Goal: Find specific page/section: Find specific page/section

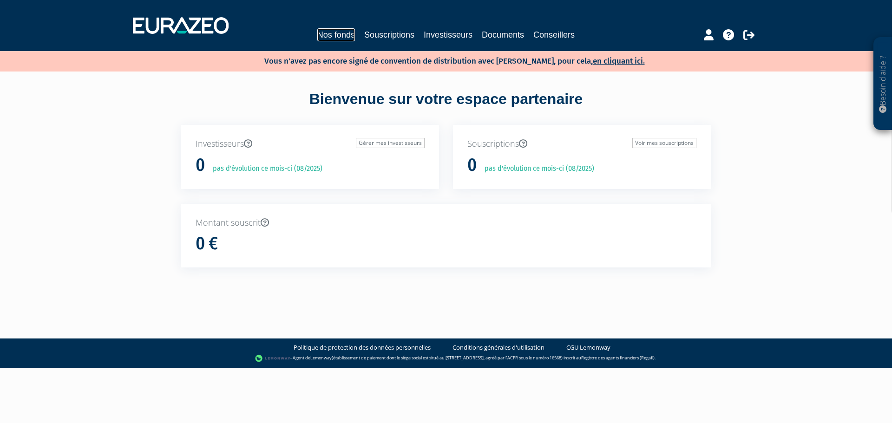
click at [338, 33] on link "Nos fonds" at bounding box center [336, 34] width 38 height 13
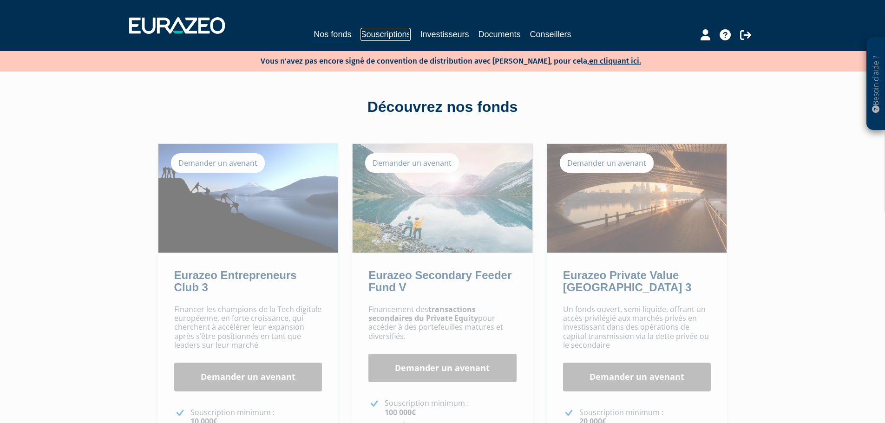
click at [368, 39] on link "Souscriptions" at bounding box center [385, 34] width 50 height 13
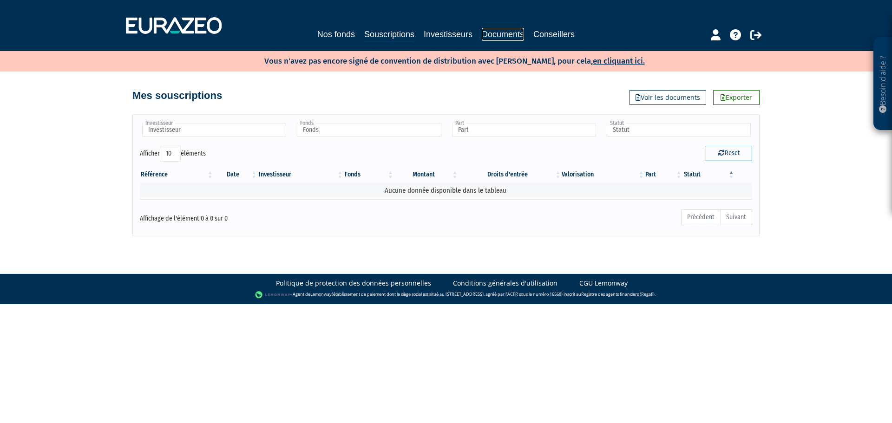
click at [505, 32] on link "Documents" at bounding box center [503, 34] width 42 height 13
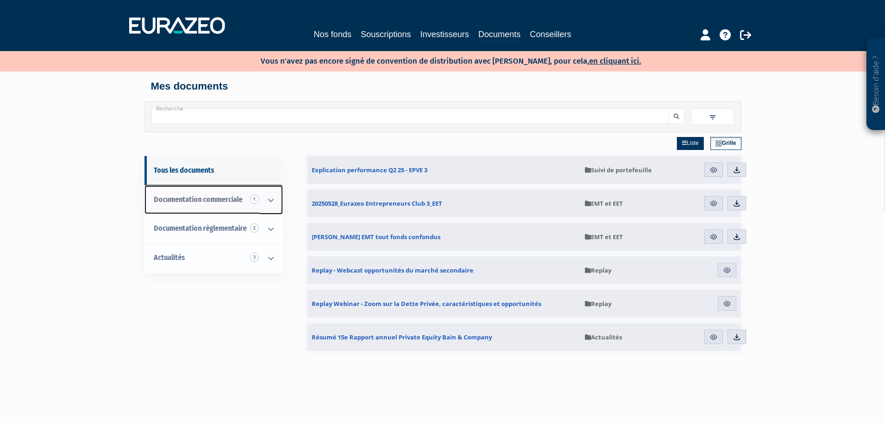
click at [258, 201] on span "1" at bounding box center [254, 199] width 9 height 9
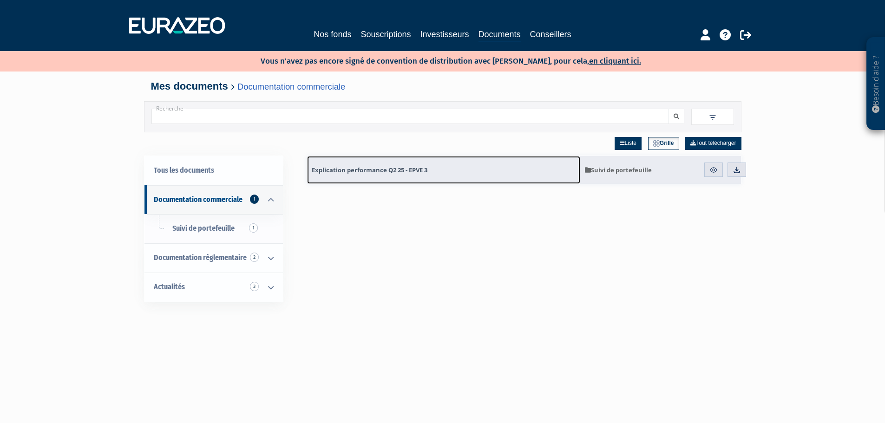
click at [358, 171] on span "Explication performance Q2 25 - EPVE 3" at bounding box center [370, 170] width 116 height 8
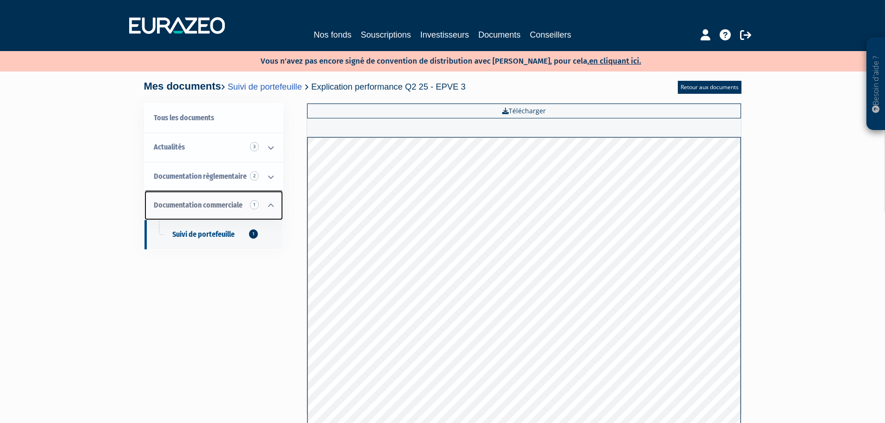
click at [236, 207] on span "Documentation commerciale 1" at bounding box center [198, 205] width 89 height 9
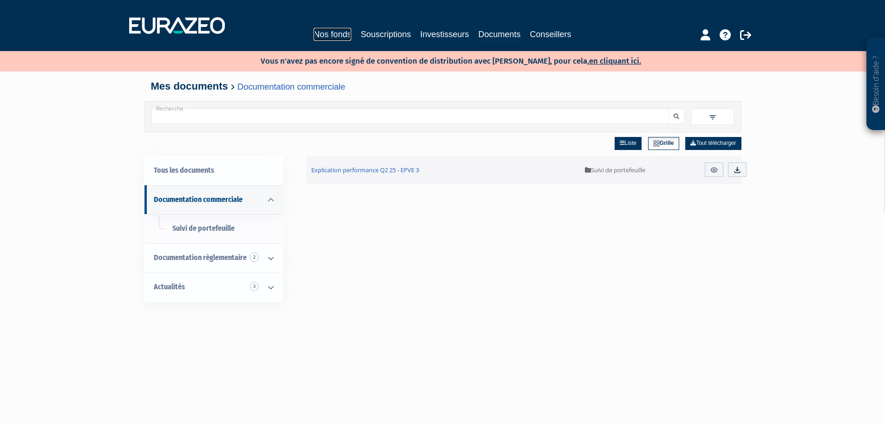
click at [340, 38] on link "Nos fonds" at bounding box center [333, 34] width 38 height 13
